Goal: Information Seeking & Learning: Learn about a topic

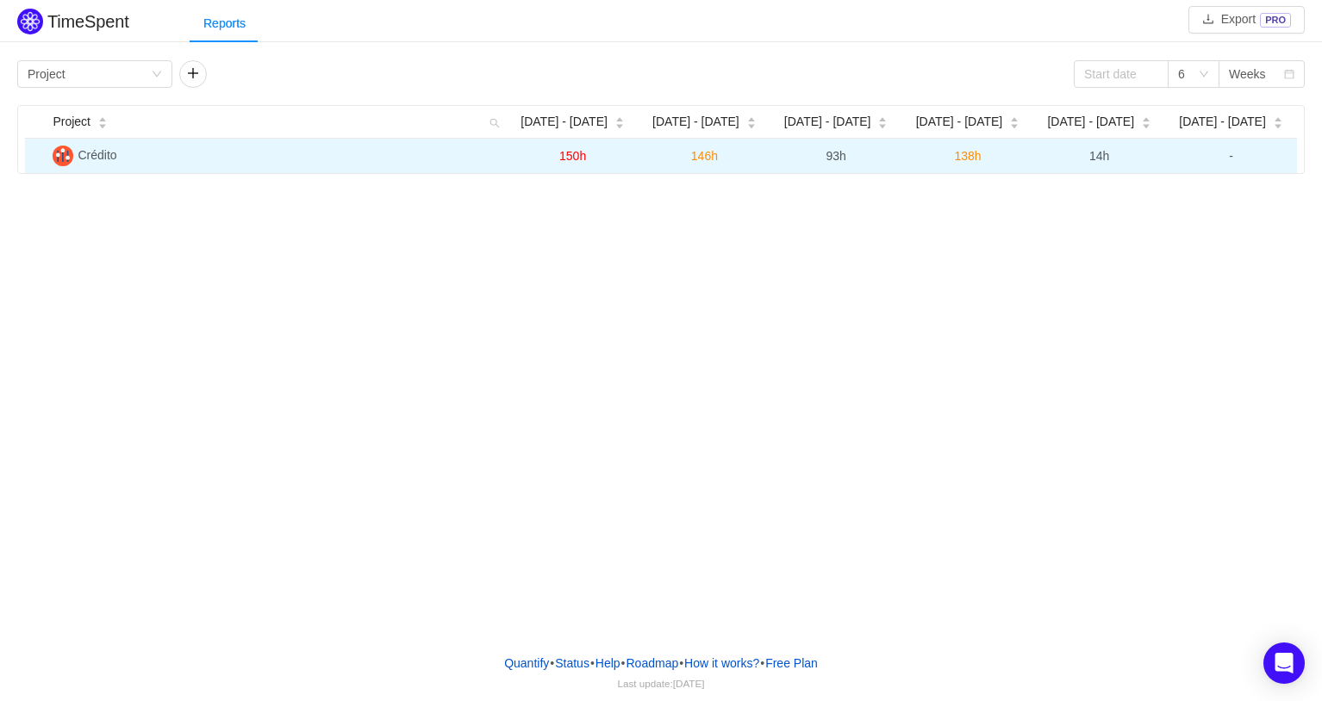
click at [100, 156] on span "Crédito" at bounding box center [97, 155] width 39 height 14
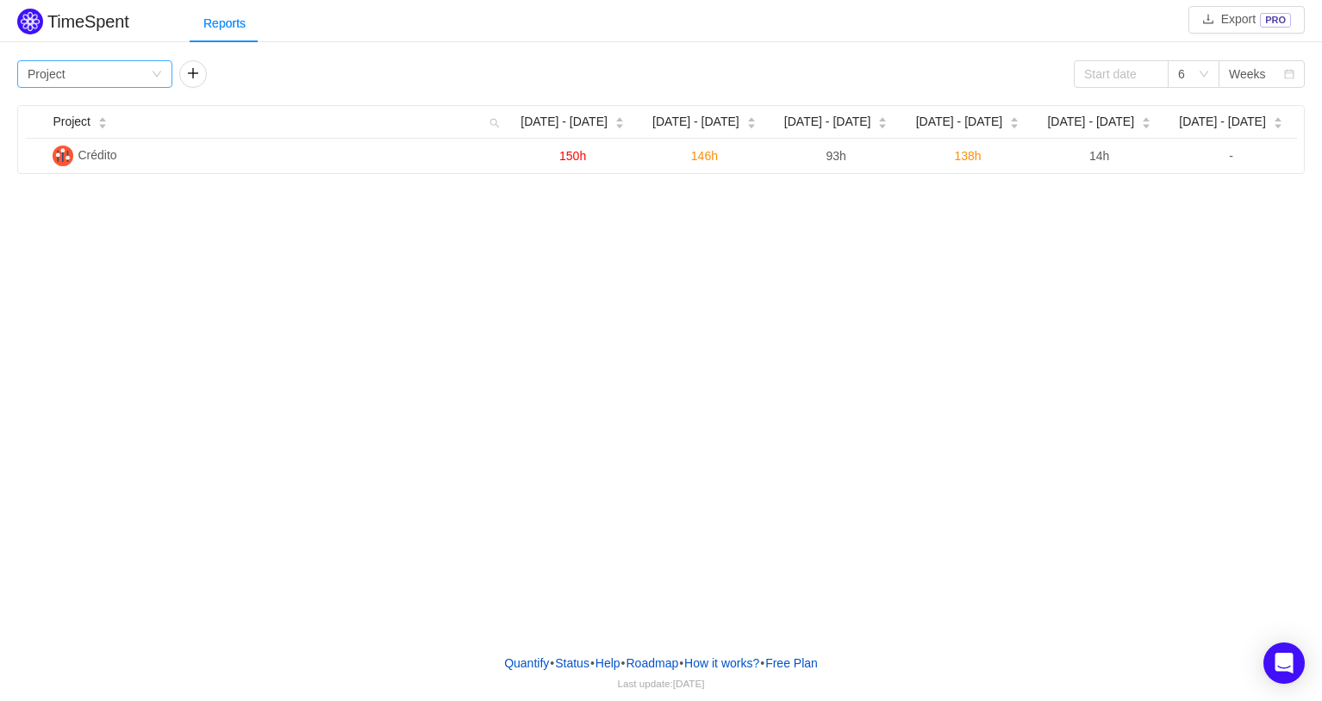
click at [78, 68] on div "Group by Project" at bounding box center [89, 74] width 123 height 26
click at [69, 187] on li "Epic" at bounding box center [94, 191] width 155 height 28
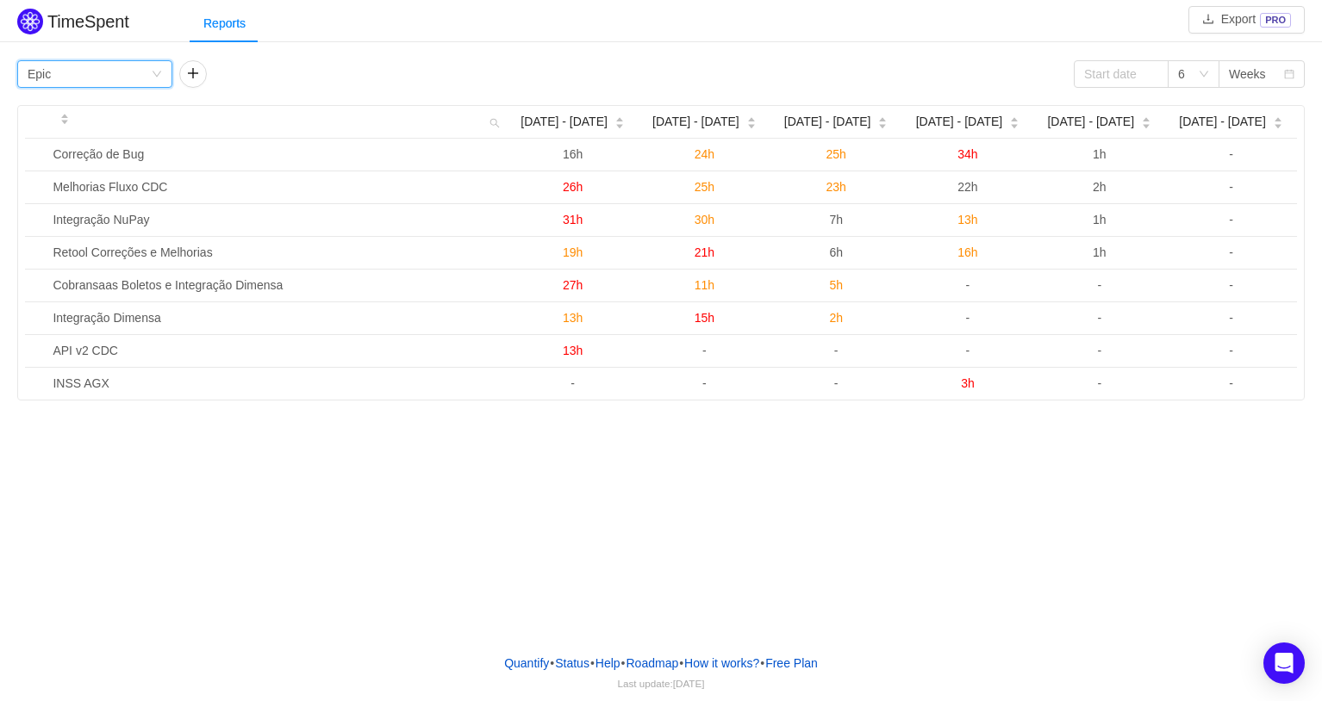
click at [138, 70] on div "Group by Epic" at bounding box center [89, 74] width 123 height 26
click at [199, 65] on button "button" at bounding box center [193, 74] width 28 height 28
click at [296, 82] on div "Group by Person" at bounding box center [251, 74] width 123 height 26
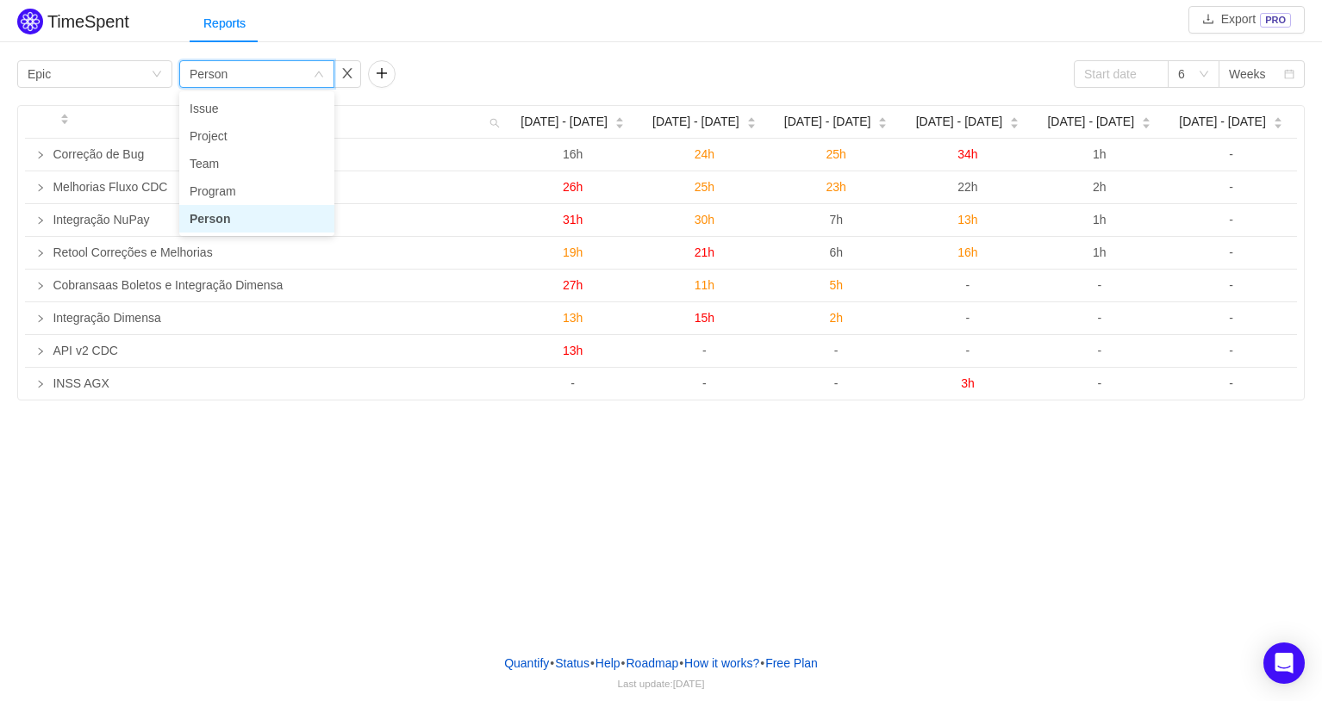
click at [239, 217] on li "Person" at bounding box center [256, 219] width 155 height 28
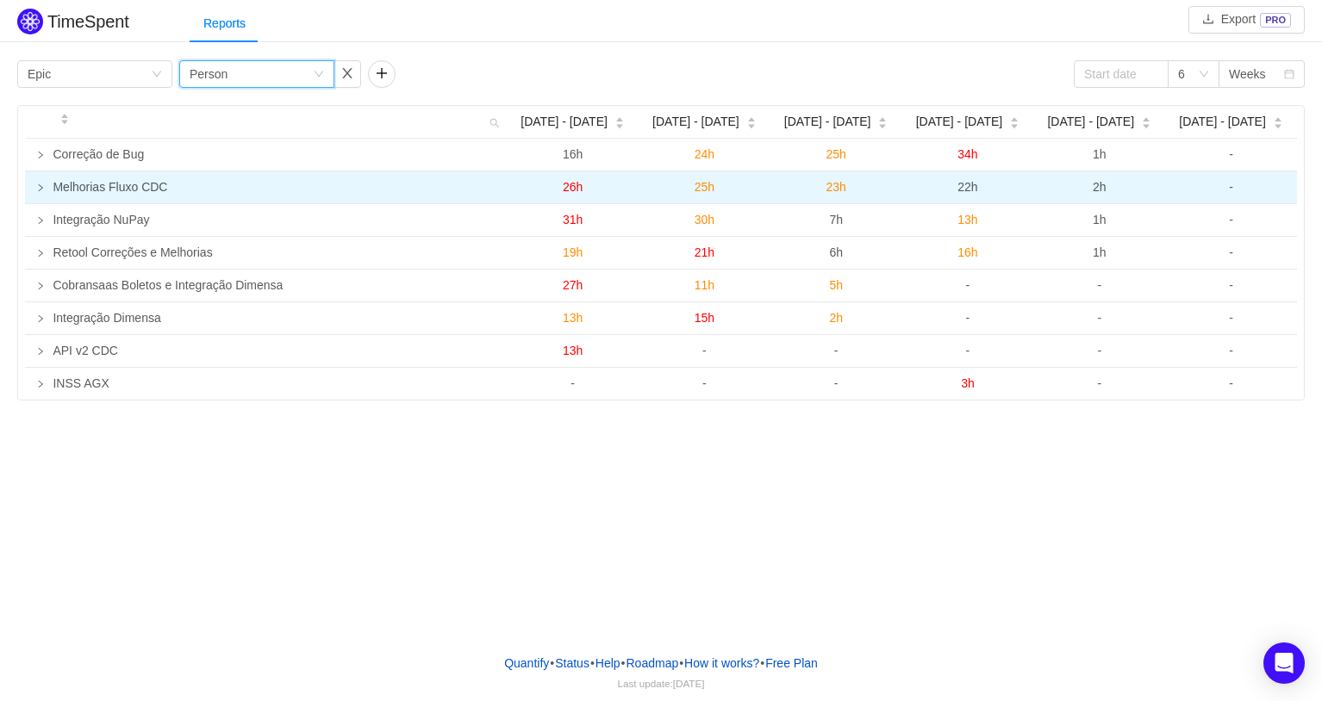
click at [49, 194] on td "Melhorias Fluxo CDC" at bounding box center [276, 187] width 461 height 33
click at [43, 192] on icon "icon: loading" at bounding box center [40, 188] width 9 height 9
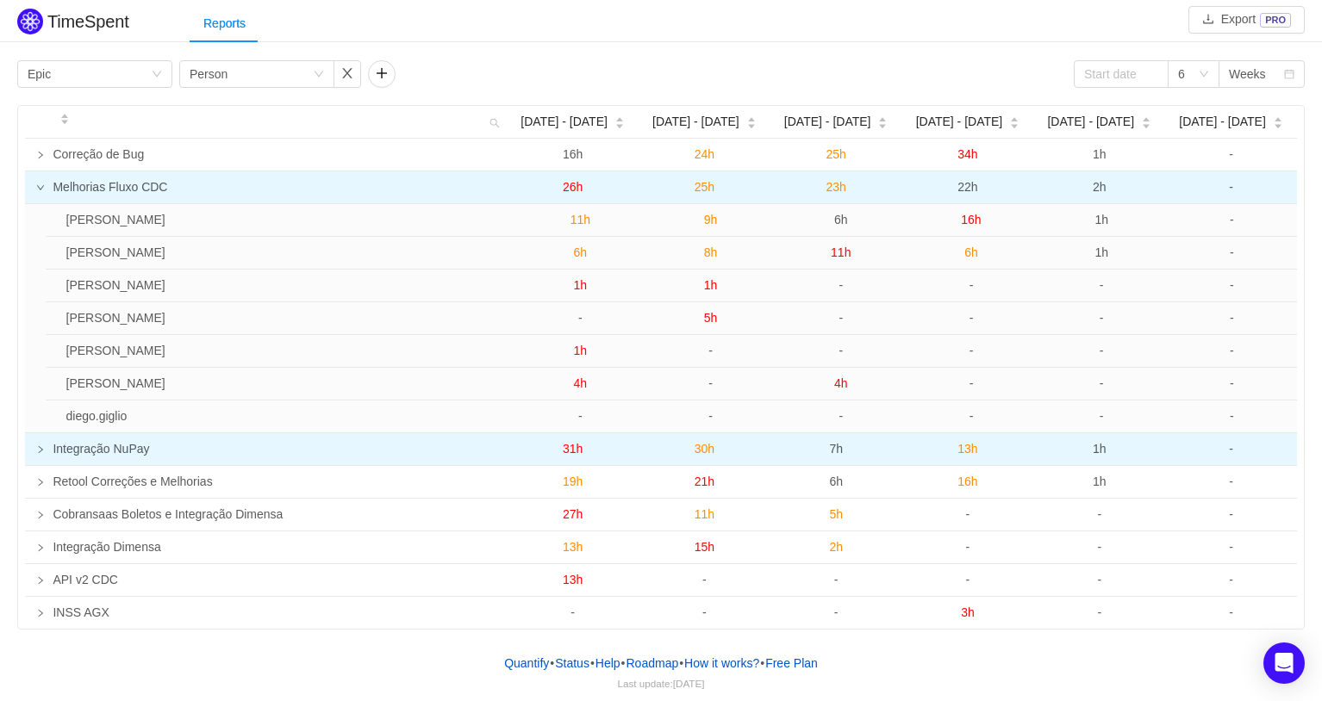
click at [37, 452] on icon "icon: right" at bounding box center [40, 449] width 9 height 9
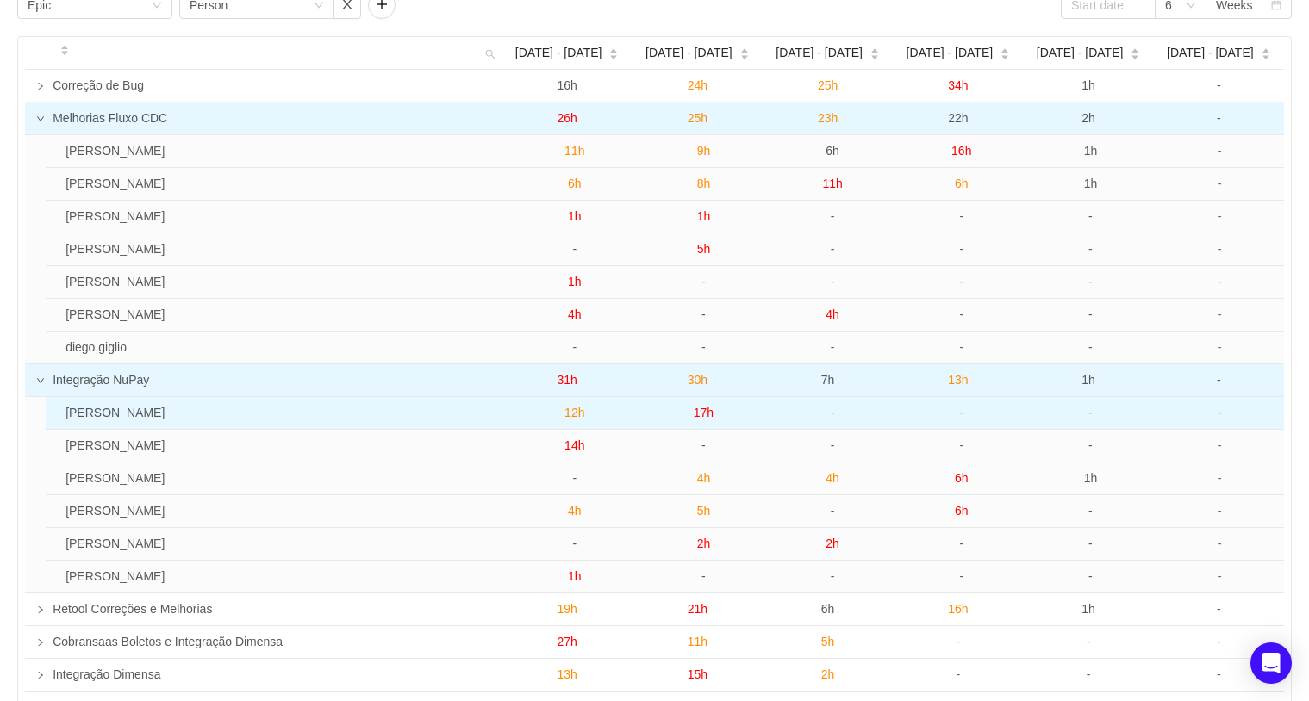
scroll to position [172, 0]
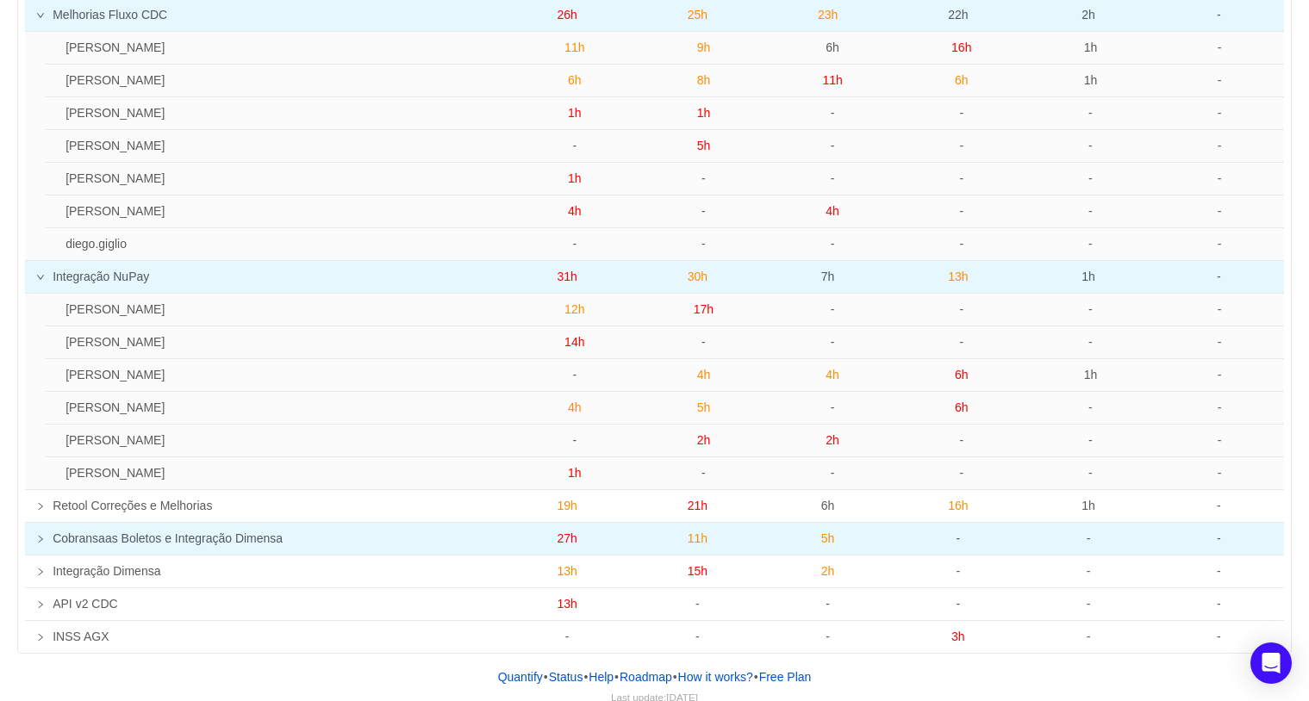
click at [41, 536] on icon "icon: right" at bounding box center [40, 539] width 9 height 9
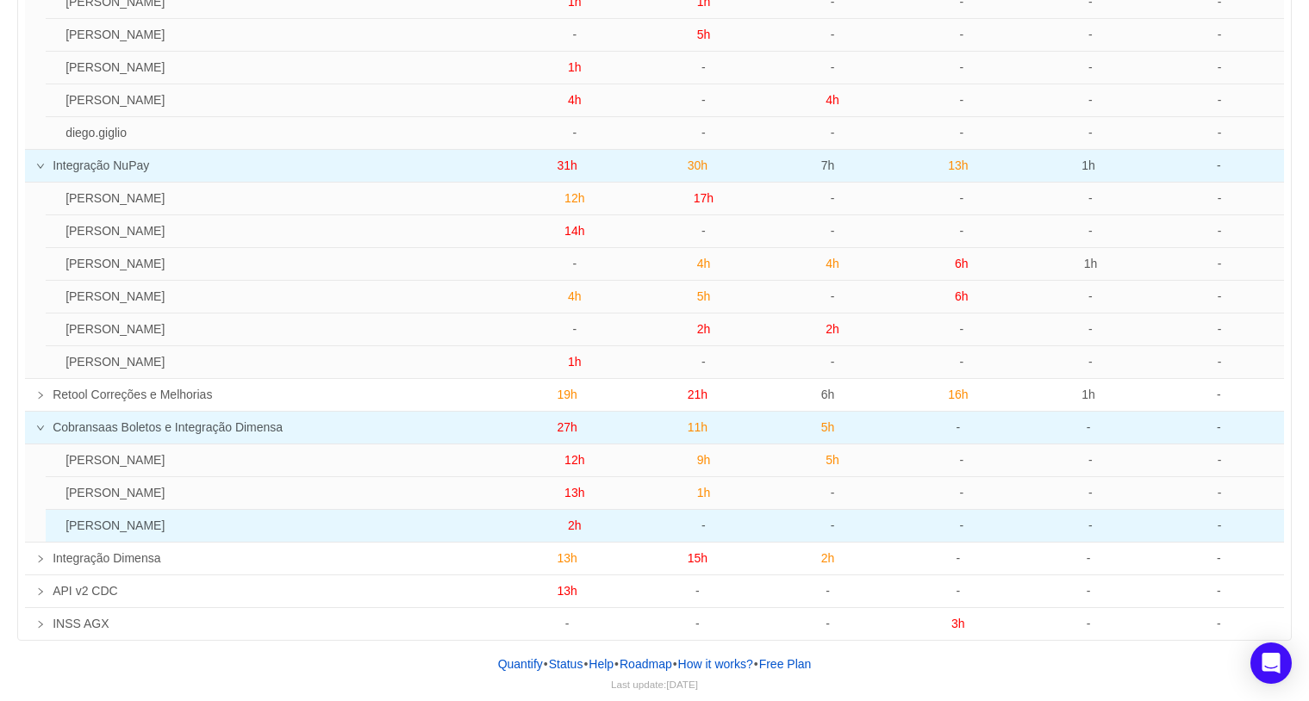
scroll to position [285, 0]
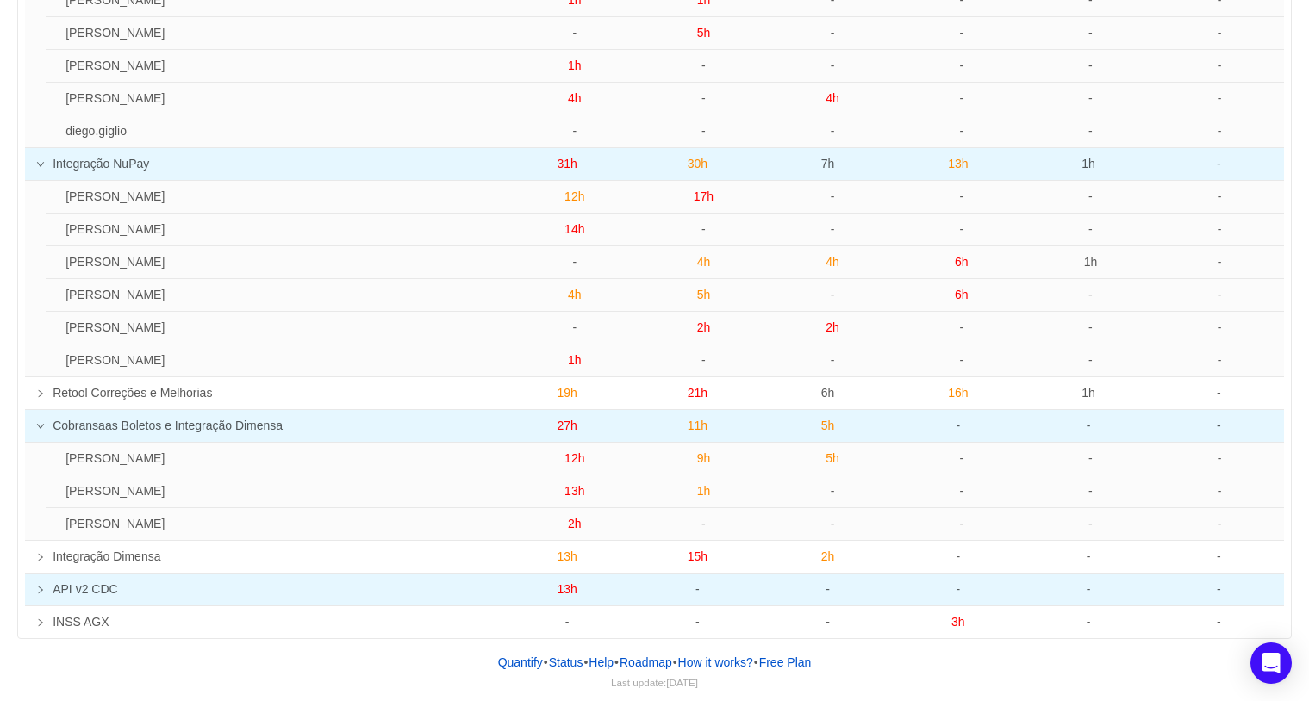
click at [42, 589] on icon "icon: right" at bounding box center [40, 590] width 9 height 9
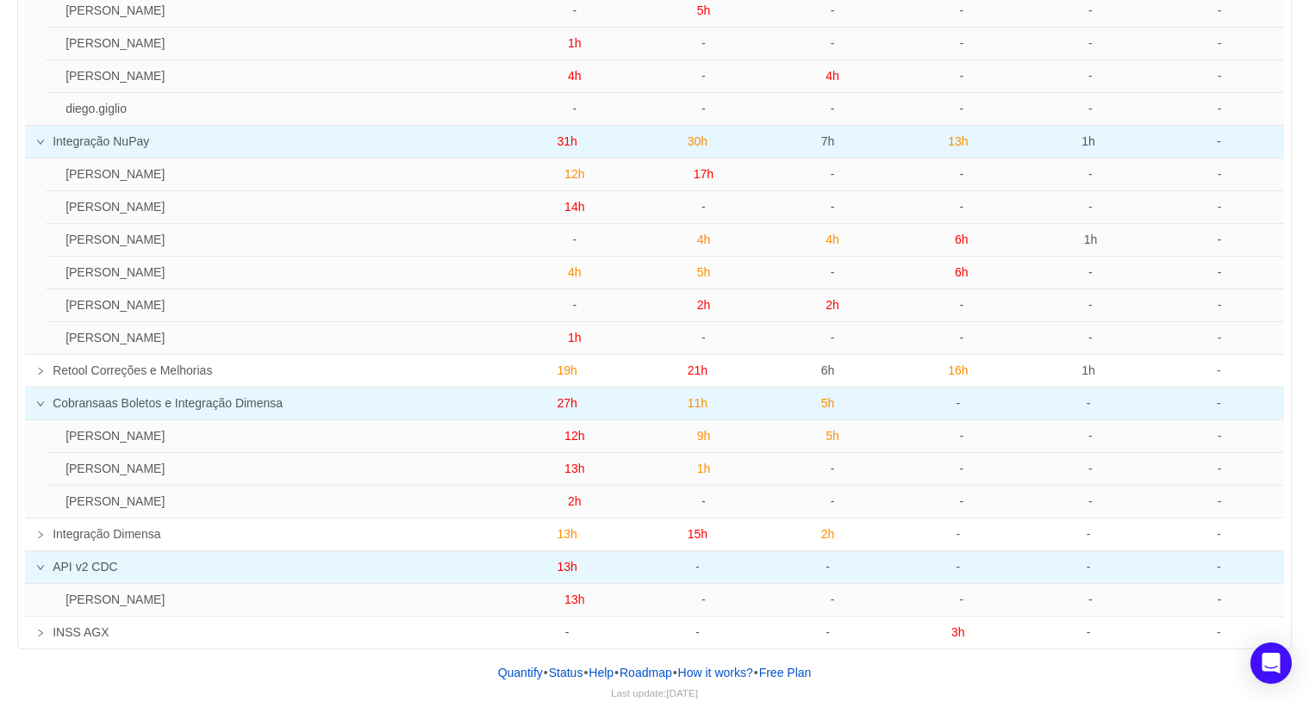
scroll to position [318, 0]
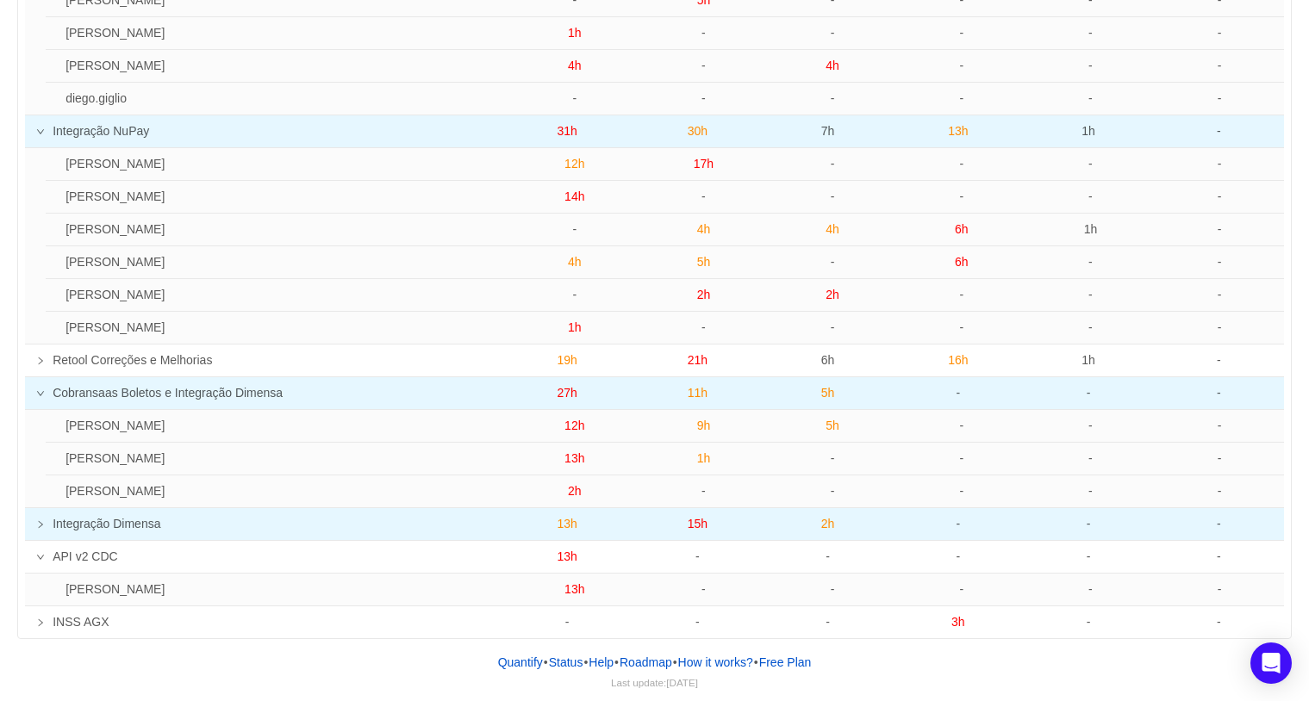
click at [41, 522] on icon "icon: right" at bounding box center [40, 524] width 9 height 9
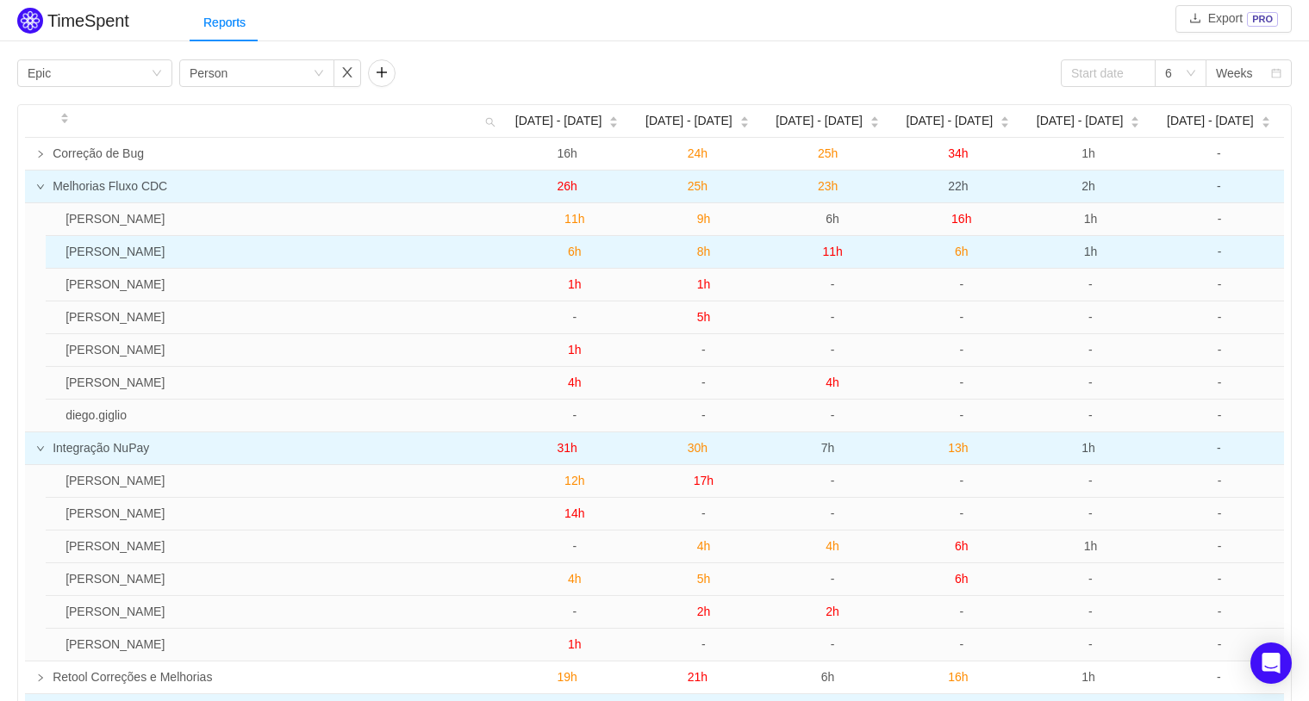
scroll to position [0, 0]
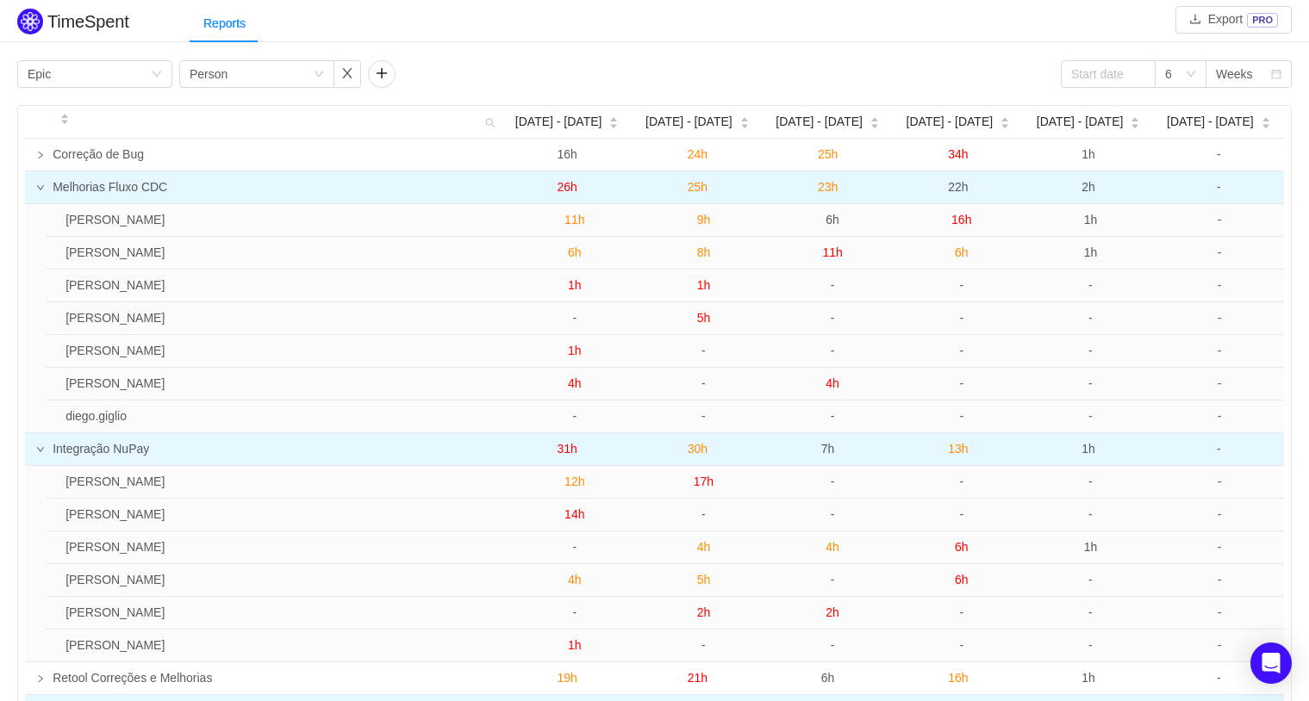
click at [94, 23] on h2 "TimeSpent" at bounding box center [88, 21] width 82 height 19
click at [37, 24] on img at bounding box center [30, 22] width 26 height 26
